Goal: Task Accomplishment & Management: Manage account settings

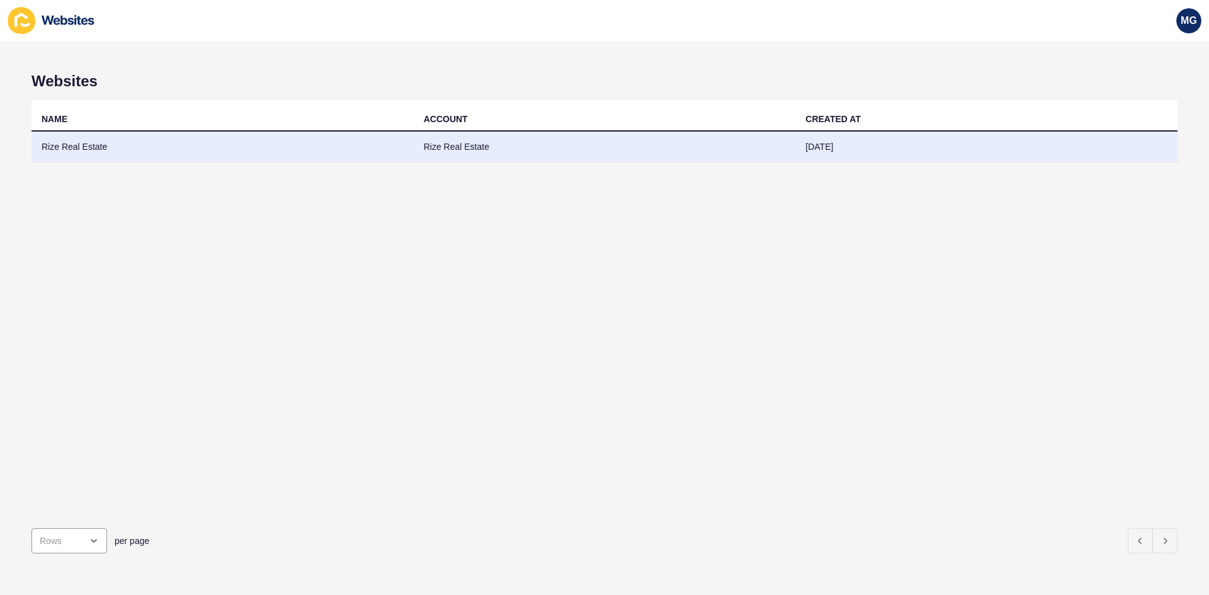
click at [438, 146] on td "Rize Real Estate" at bounding box center [605, 147] width 382 height 31
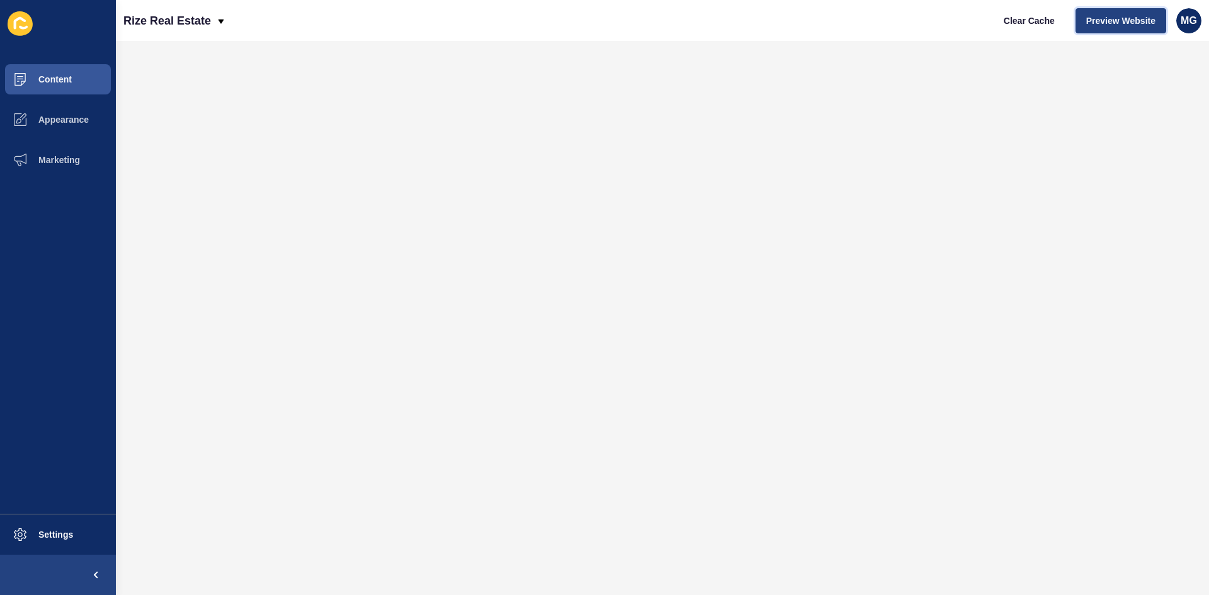
click at [1127, 25] on span "Preview Website" at bounding box center [1120, 20] width 69 height 13
click at [60, 119] on span "Appearance" at bounding box center [43, 120] width 91 height 10
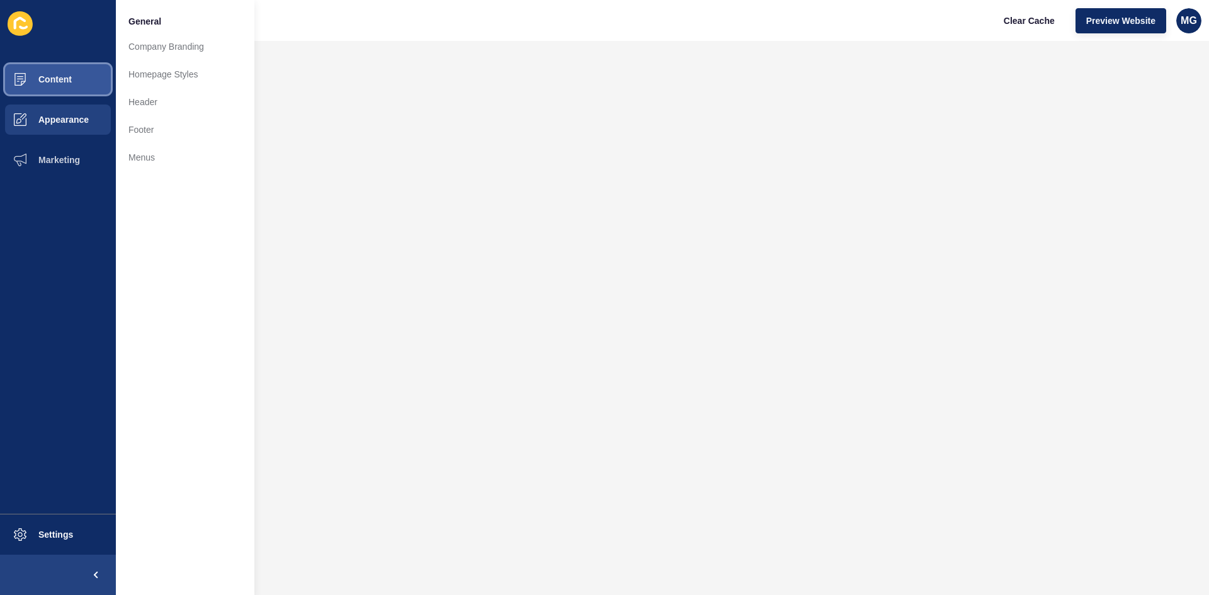
click at [49, 67] on button "Content" at bounding box center [58, 79] width 116 height 40
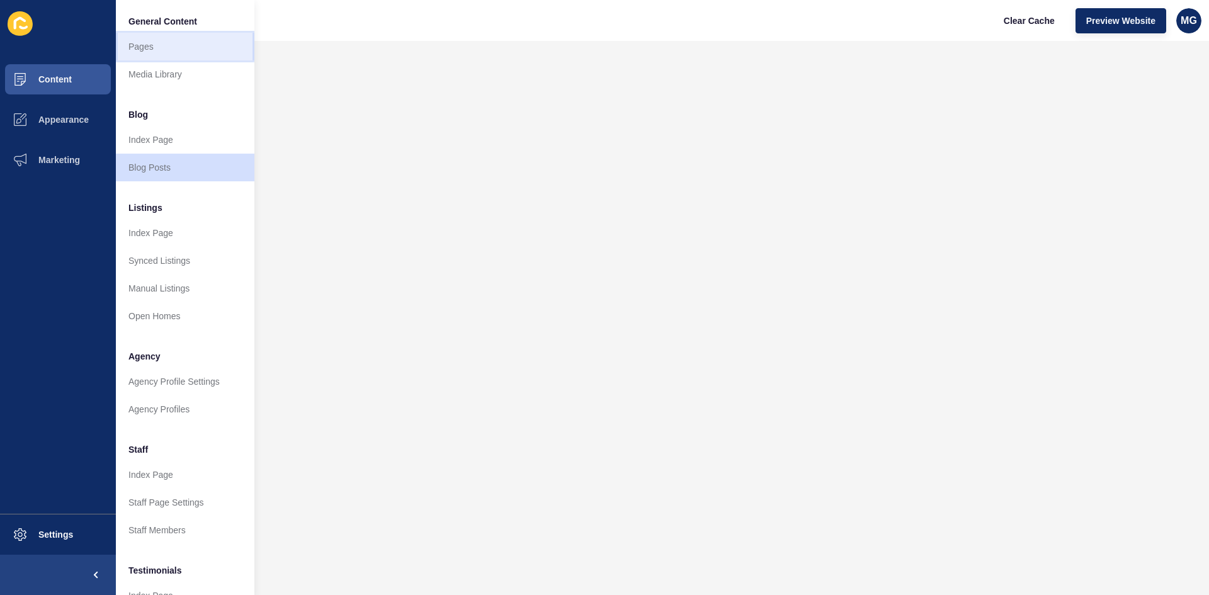
click at [141, 45] on link "Pages" at bounding box center [185, 47] width 139 height 28
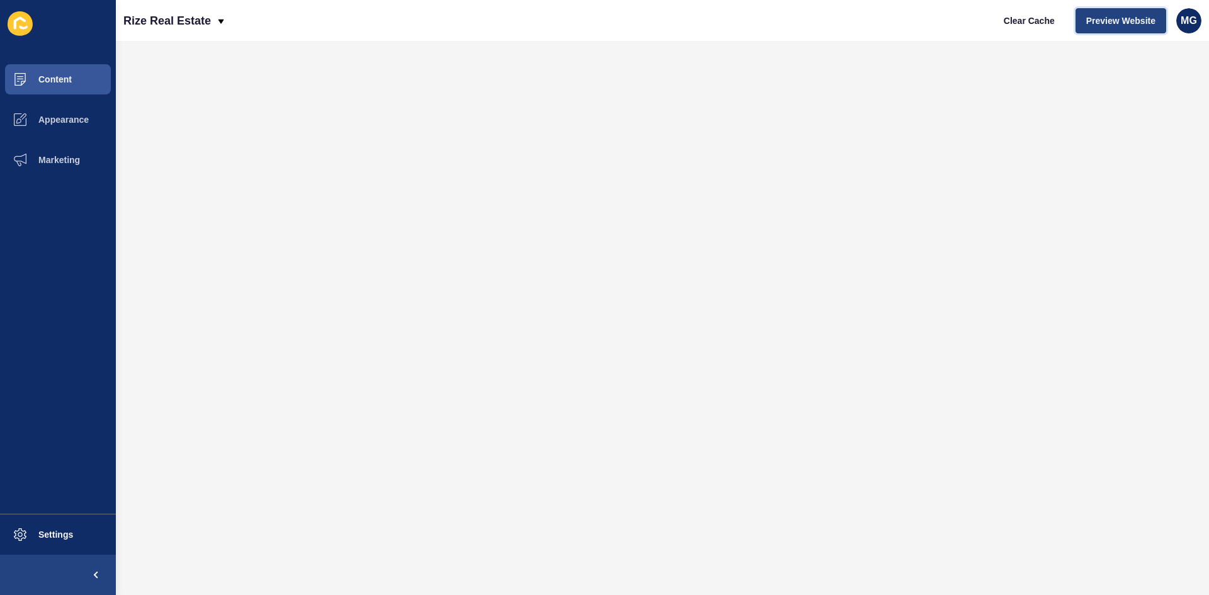
click at [1090, 24] on span "Preview Website" at bounding box center [1120, 20] width 69 height 13
click at [43, 122] on span "Appearance" at bounding box center [43, 120] width 91 height 10
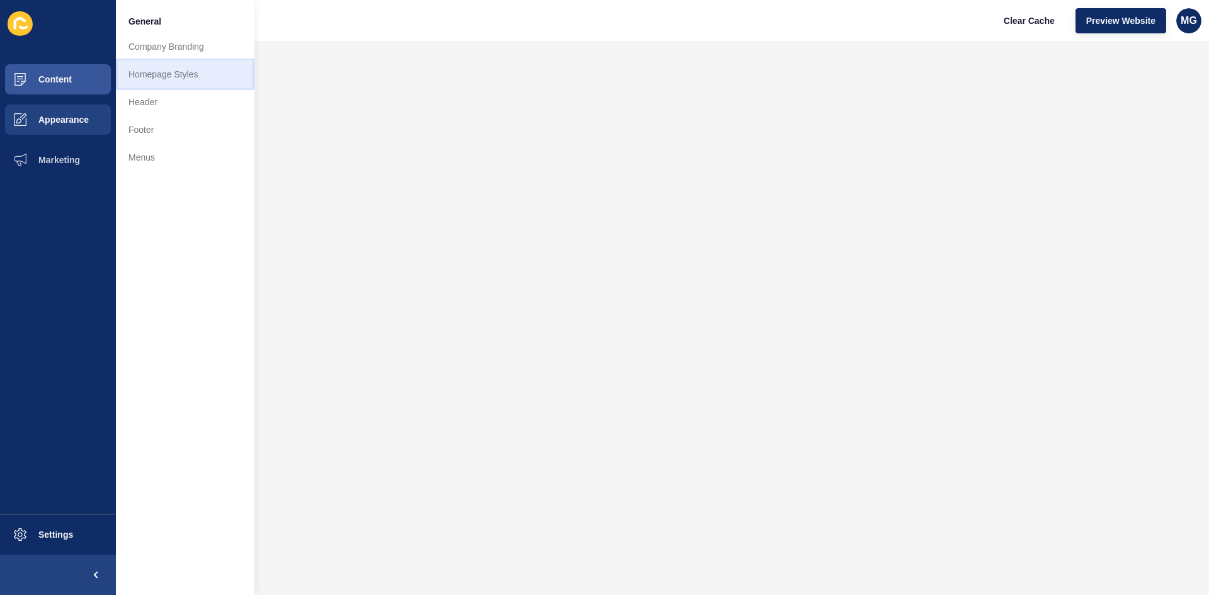
click at [174, 82] on link "Homepage Styles" at bounding box center [185, 74] width 139 height 28
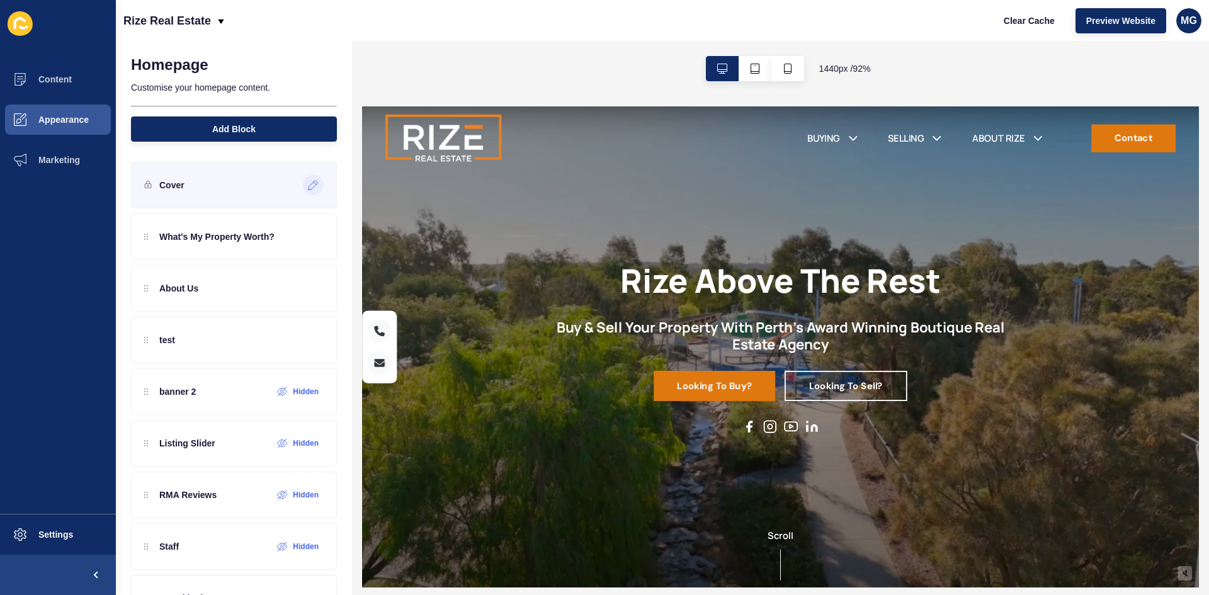
click at [309, 183] on icon at bounding box center [313, 185] width 9 height 9
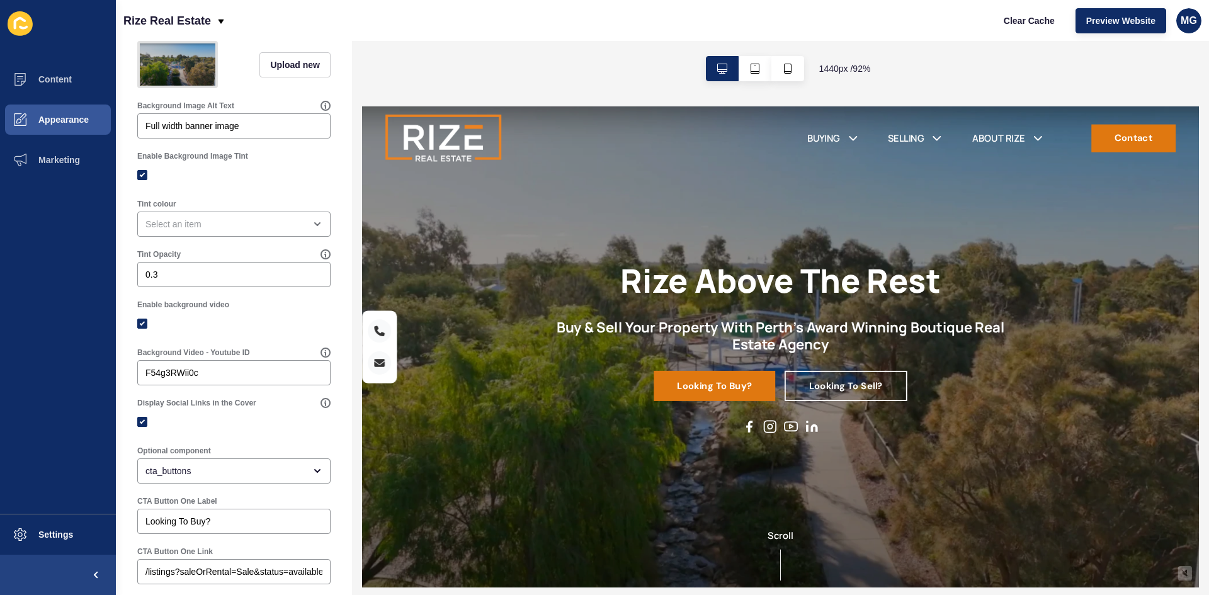
scroll to position [315, 0]
